Goal: Task Accomplishment & Management: Manage account settings

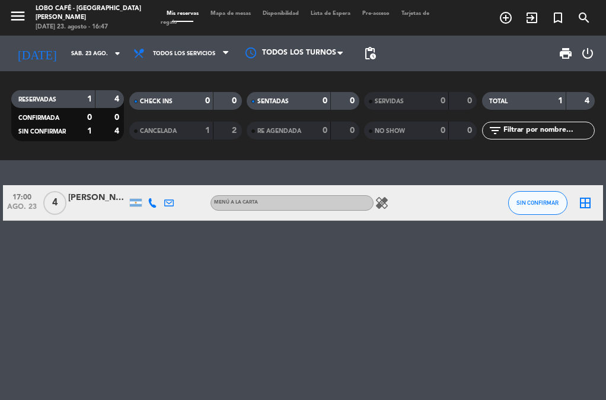
click at [69, 203] on div "[PERSON_NAME]" at bounding box center [97, 198] width 59 height 14
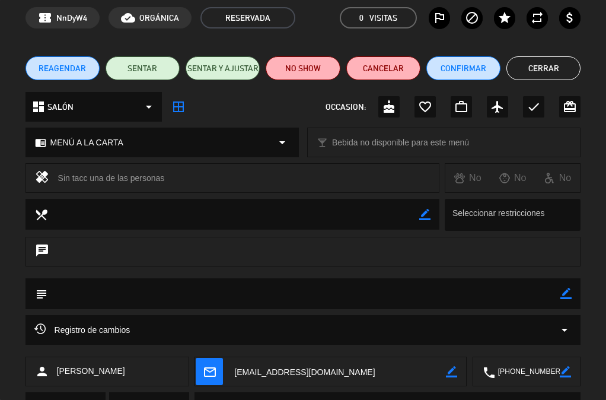
scroll to position [109, 0]
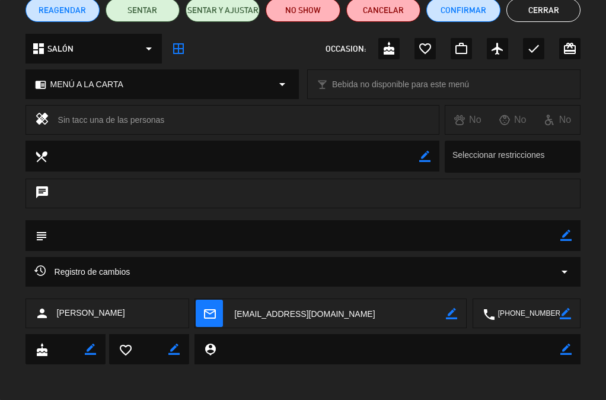
click at [153, 268] on div "Registro de cambios arrow_drop_down" at bounding box center [303, 272] width 538 height 14
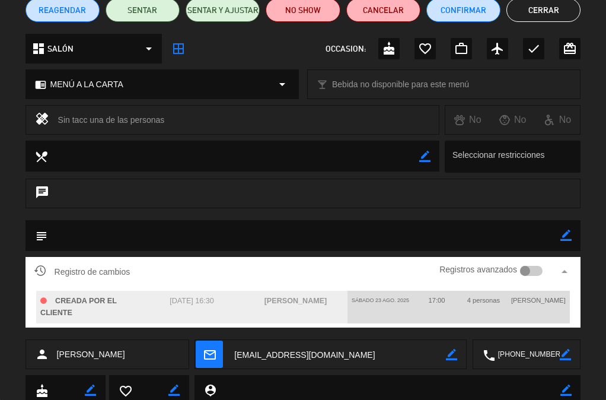
click at [231, 238] on textarea at bounding box center [304, 235] width 514 height 30
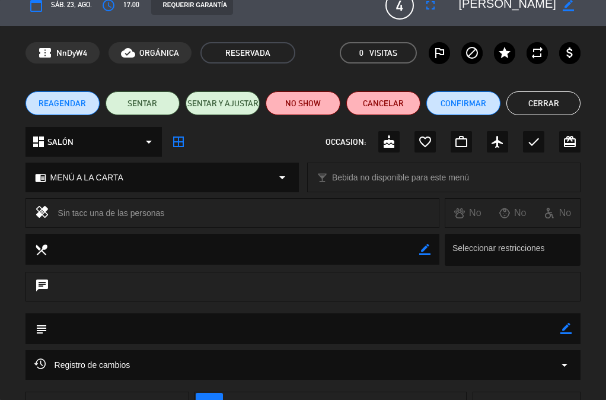
scroll to position [0, 0]
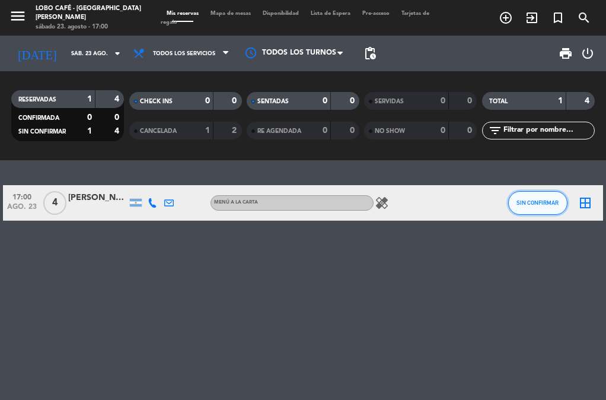
click at [521, 198] on button "SIN CONFIRMAR" at bounding box center [537, 203] width 59 height 24
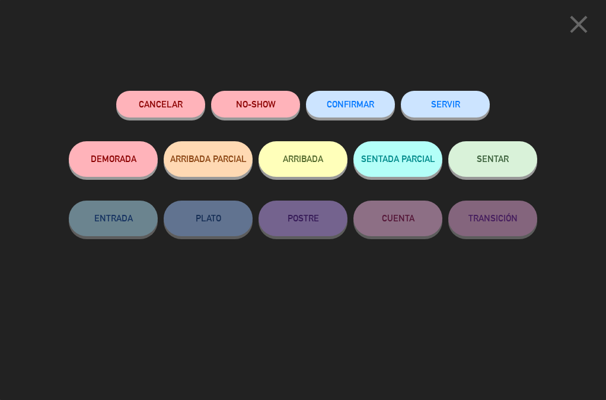
click at [376, 115] on button "CONFIRMAR" at bounding box center [350, 104] width 89 height 27
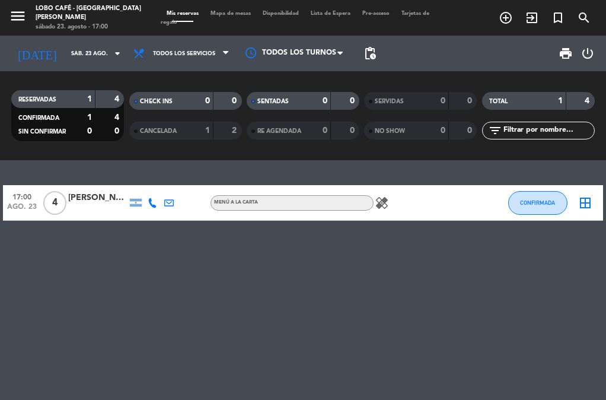
click at [84, 209] on div at bounding box center [97, 209] width 59 height 9
click at [98, 207] on div at bounding box center [97, 209] width 59 height 9
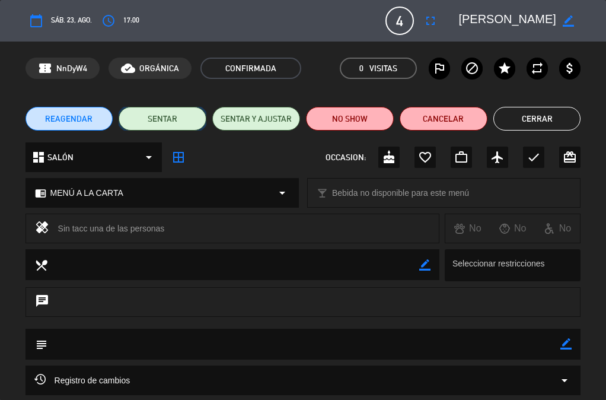
click at [136, 125] on button "SENTAR" at bounding box center [163, 119] width 88 height 24
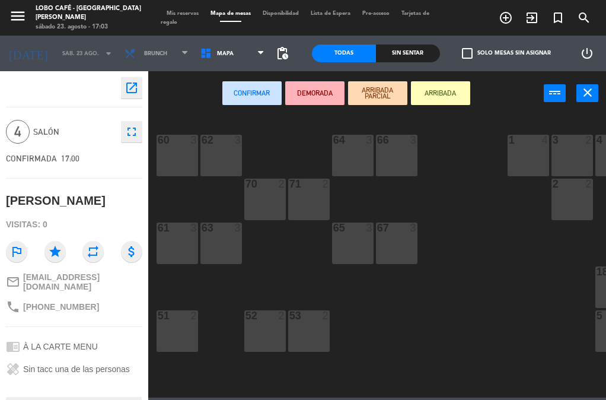
click at [450, 97] on button "ARRIBADA" at bounding box center [440, 93] width 59 height 24
